Goal: Information Seeking & Learning: Learn about a topic

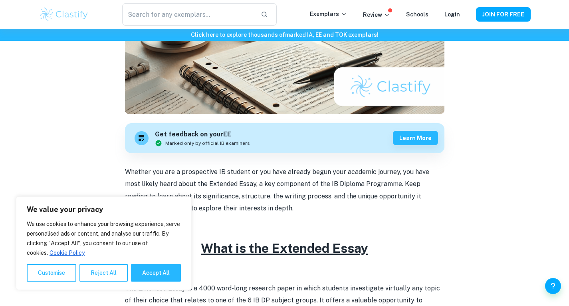
scroll to position [200, 0]
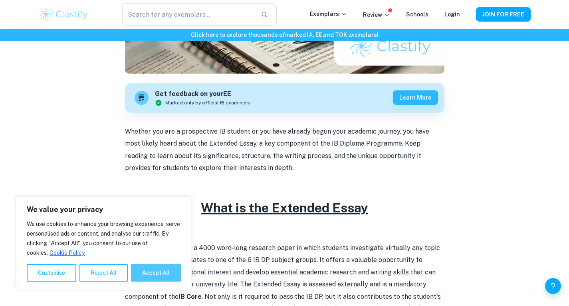
click at [153, 271] on button "Accept All" at bounding box center [156, 273] width 50 height 18
checkbox input "true"
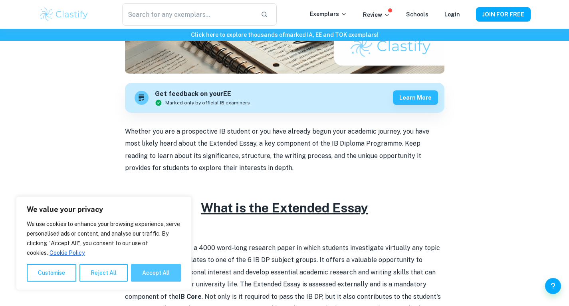
checkbox input "true"
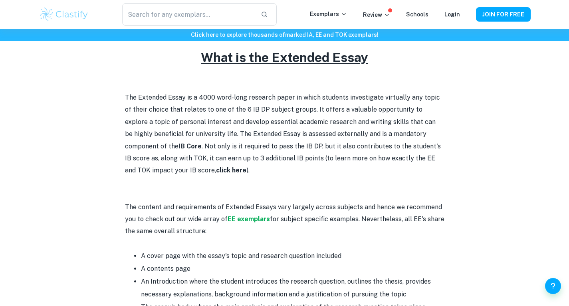
scroll to position [360, 0]
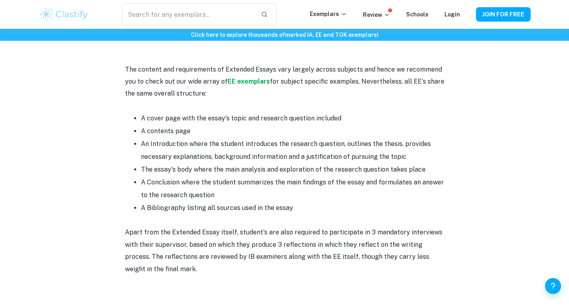
scroll to position [504, 0]
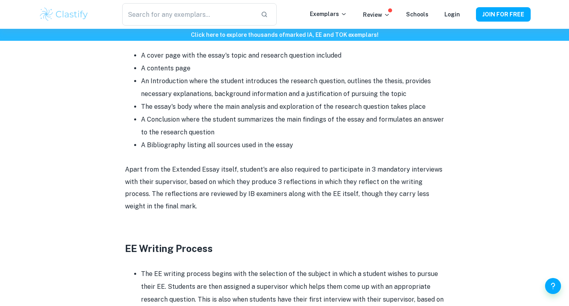
scroll to position [551, 0]
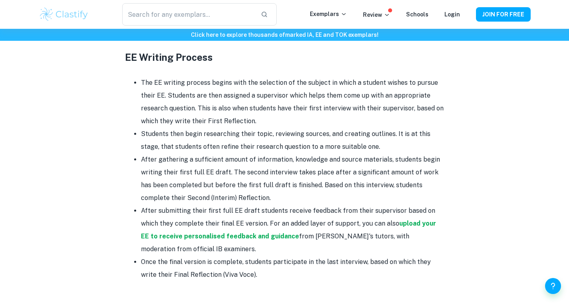
scroll to position [743, 0]
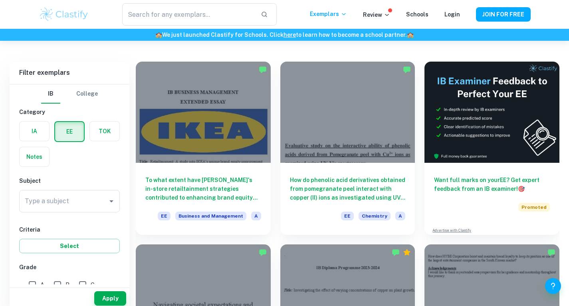
scroll to position [80, 0]
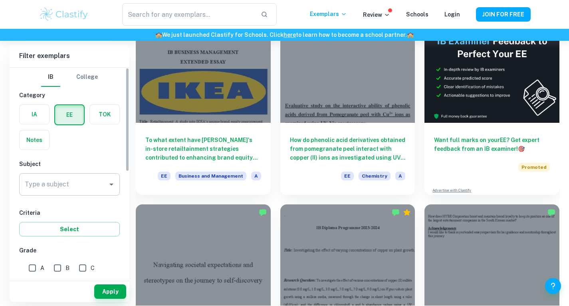
click at [102, 181] on input "Type a subject" at bounding box center [64, 184] width 82 height 15
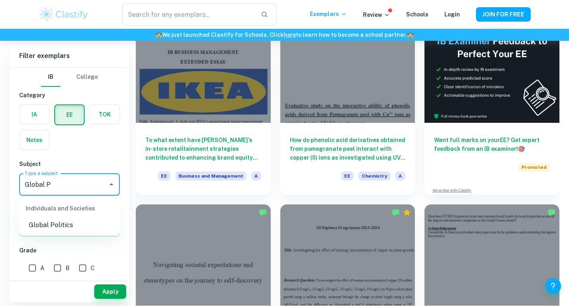
click at [83, 229] on li "Global Politics" at bounding box center [69, 225] width 101 height 14
type input "Global Politics"
click at [107, 290] on button "Apply" at bounding box center [110, 291] width 32 height 14
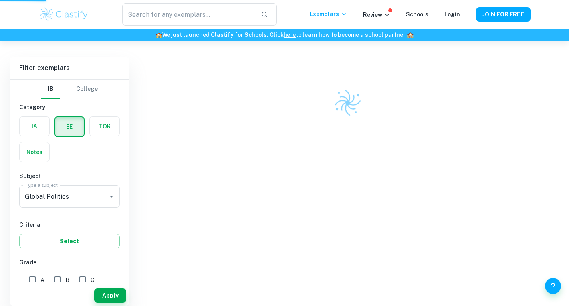
scroll to position [41, 0]
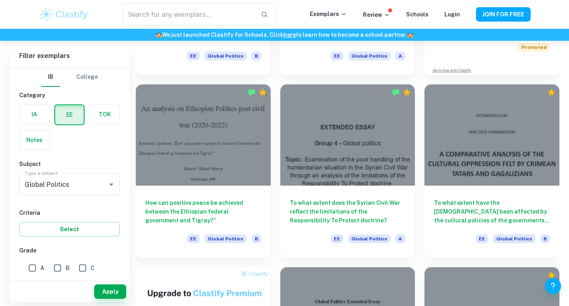
scroll to position [240, 0]
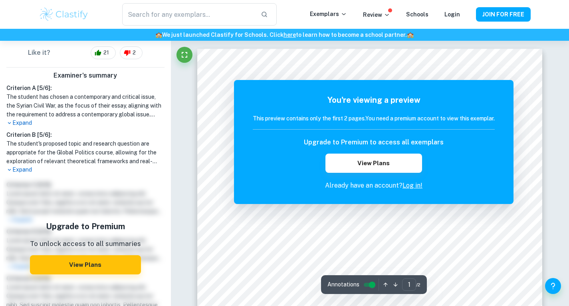
scroll to position [233, 0]
